Goal: Task Accomplishment & Management: Complete application form

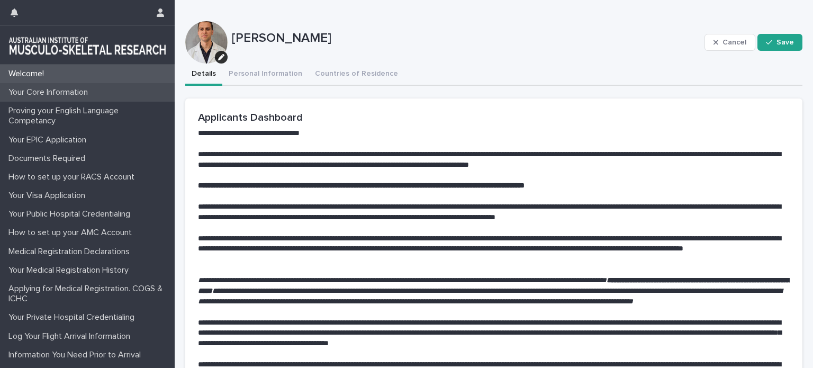
click at [106, 84] on div "Your Core Information" at bounding box center [87, 92] width 175 height 19
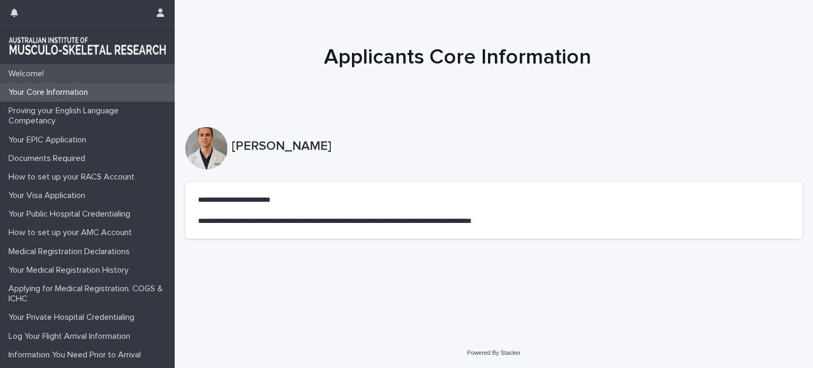
click at [73, 68] on div "Welcome!" at bounding box center [87, 74] width 175 height 19
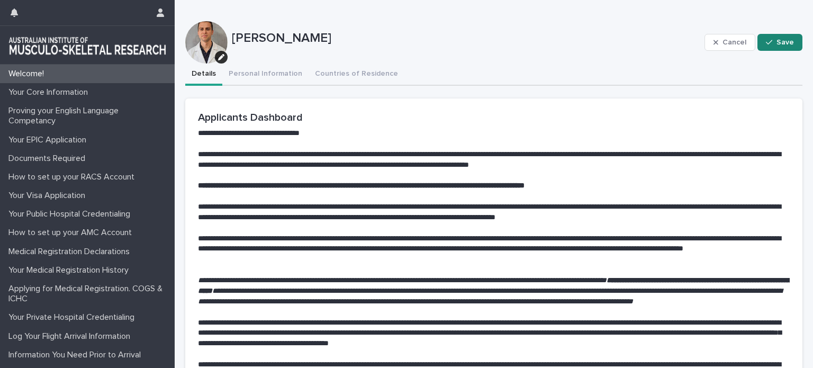
click at [786, 41] on button "Save" at bounding box center [780, 42] width 45 height 17
click at [267, 80] on button "Personal Information" at bounding box center [265, 75] width 86 height 22
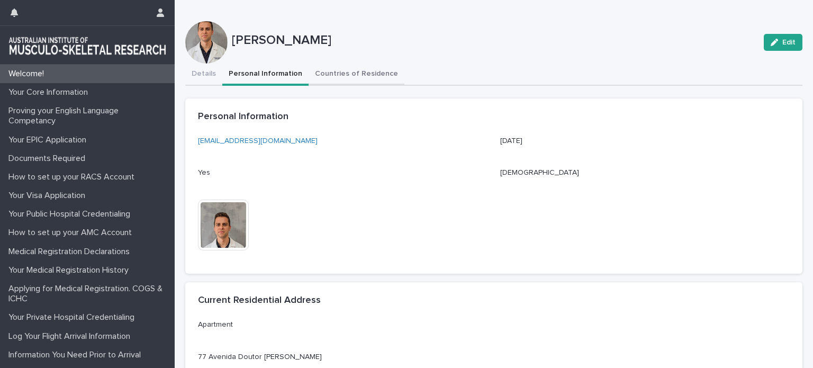
click at [323, 74] on button "Countries of Residence" at bounding box center [357, 75] width 96 height 22
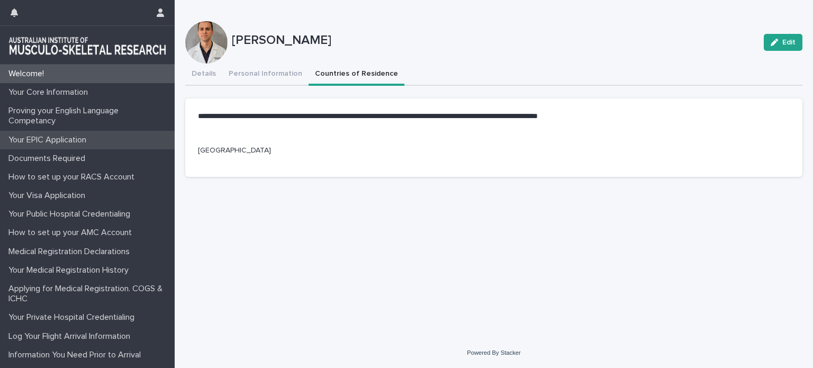
click at [85, 134] on div "Your EPIC Application" at bounding box center [87, 140] width 175 height 19
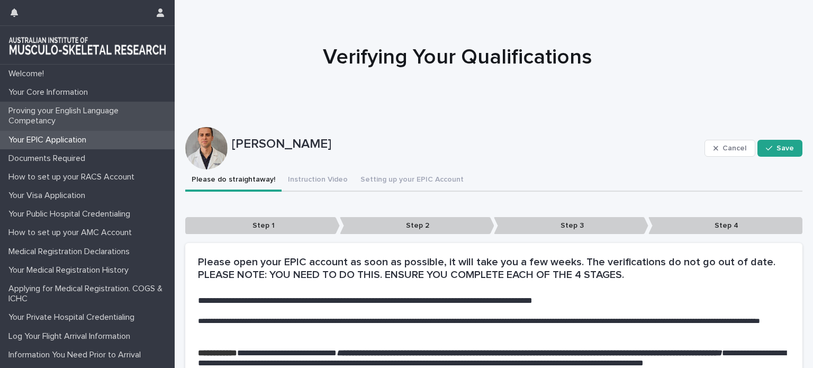
click at [114, 112] on p "Proving your English Language Competancy" at bounding box center [89, 116] width 170 height 20
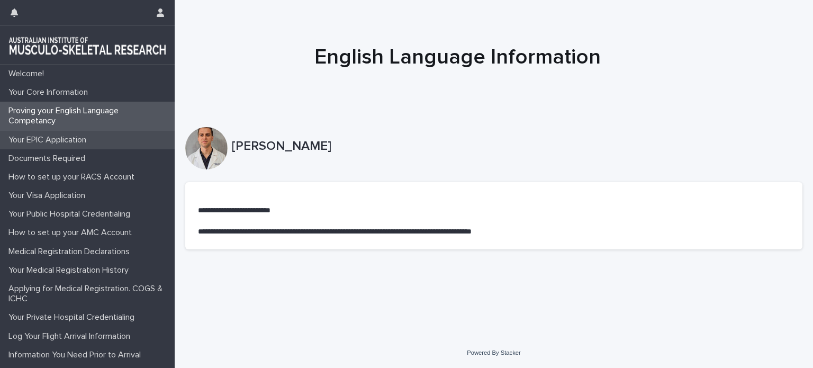
click at [91, 134] on div "Your EPIC Application" at bounding box center [87, 140] width 175 height 19
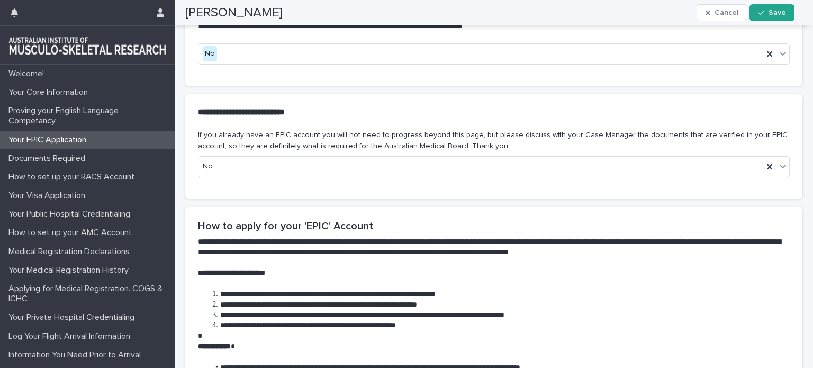
scroll to position [265, 0]
